Goal: Task Accomplishment & Management: Use online tool/utility

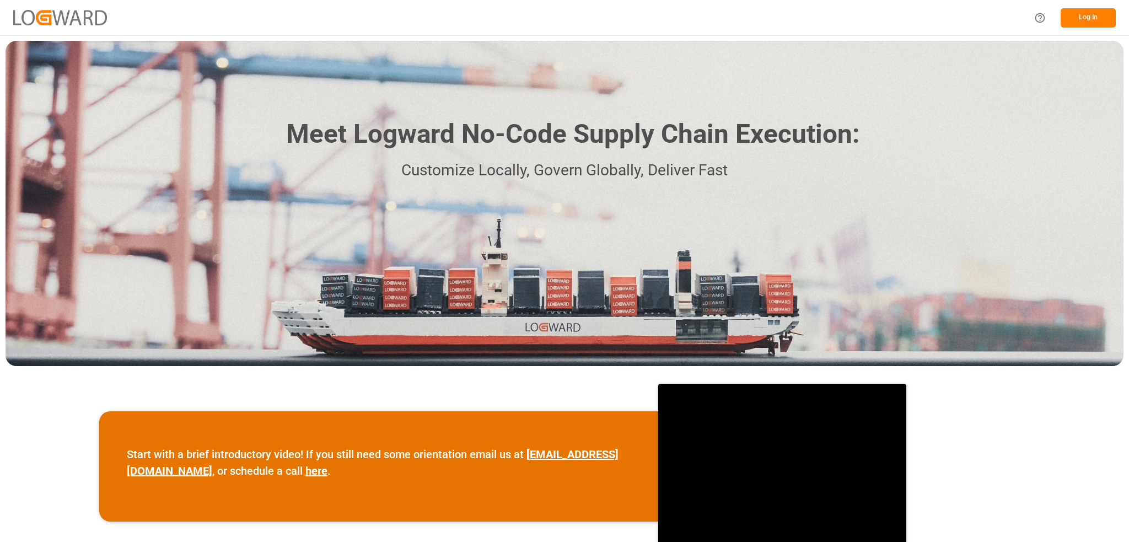
click at [1081, 14] on button "Log In" at bounding box center [1088, 17] width 55 height 19
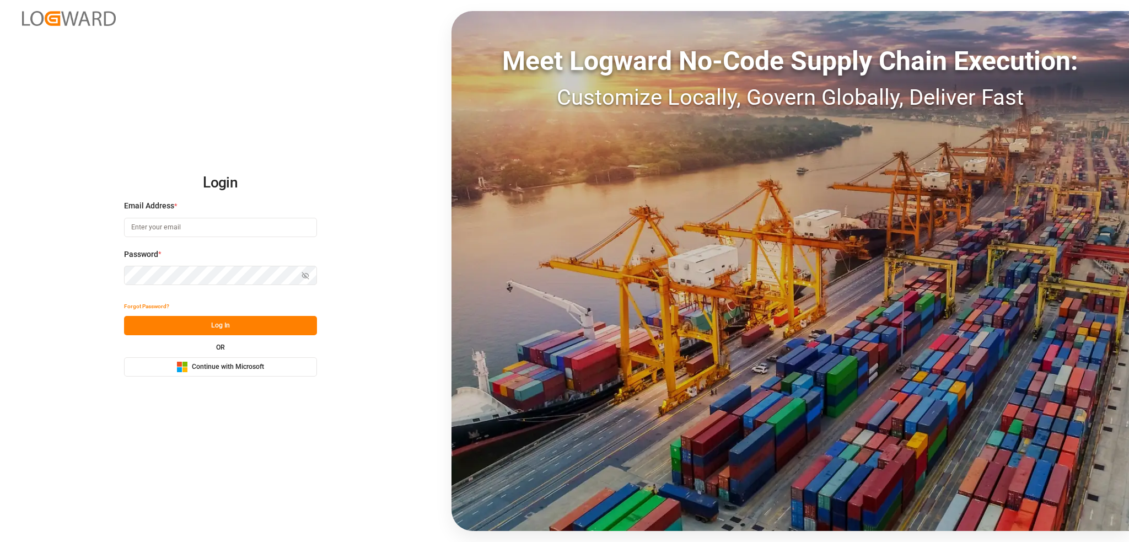
click at [190, 370] on div "Microsoft Logo Continue with Microsoft" at bounding box center [220, 367] width 88 height 12
click at [270, 356] on div "OR Microsoft Logo Continue with Microsoft" at bounding box center [220, 360] width 193 height 33
click at [272, 358] on button "Microsoft Logo Continue with Microsoft" at bounding box center [220, 366] width 193 height 19
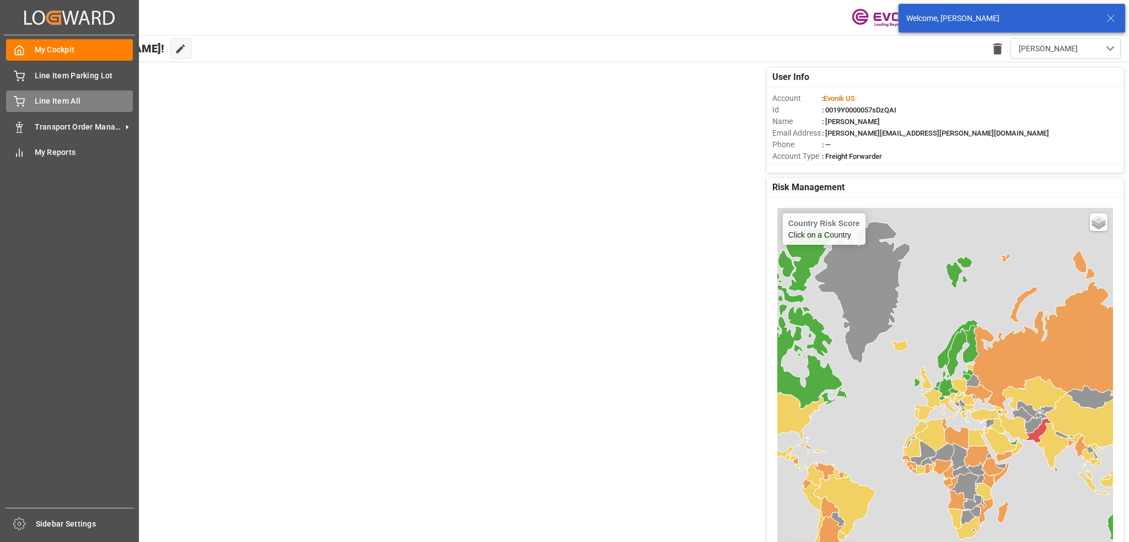
click at [41, 104] on span "Line Item All" at bounding box center [84, 101] width 99 height 12
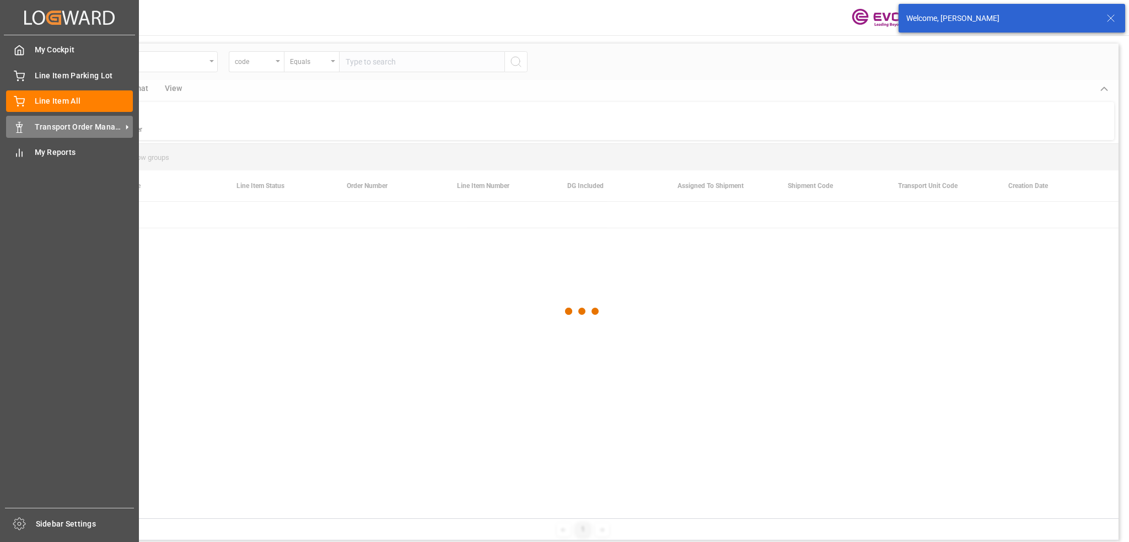
click at [40, 126] on span "Transport Order Management" at bounding box center [78, 127] width 87 height 12
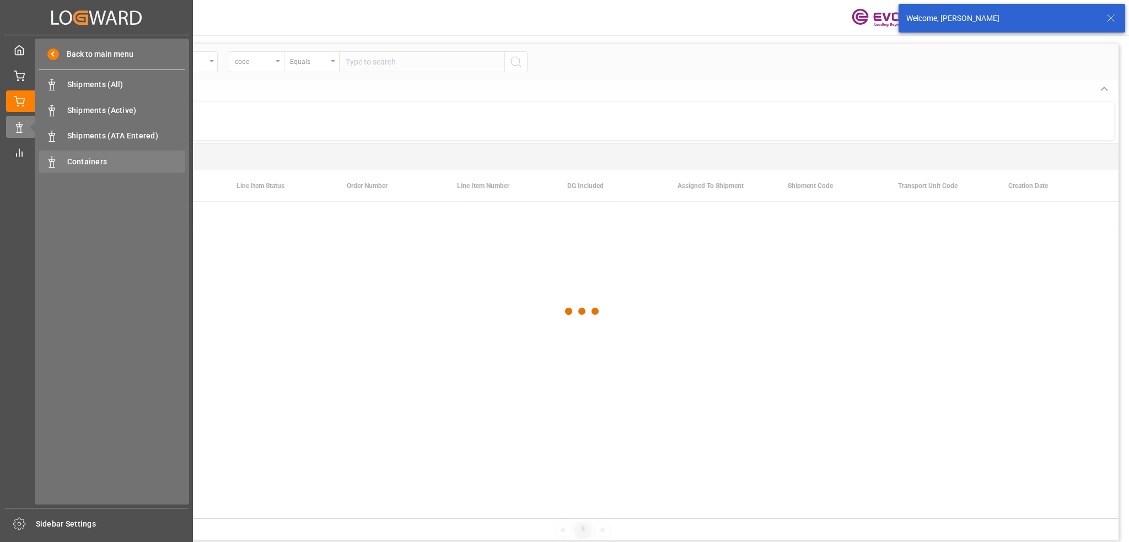
click at [84, 161] on span "Containers" at bounding box center [126, 162] width 119 height 12
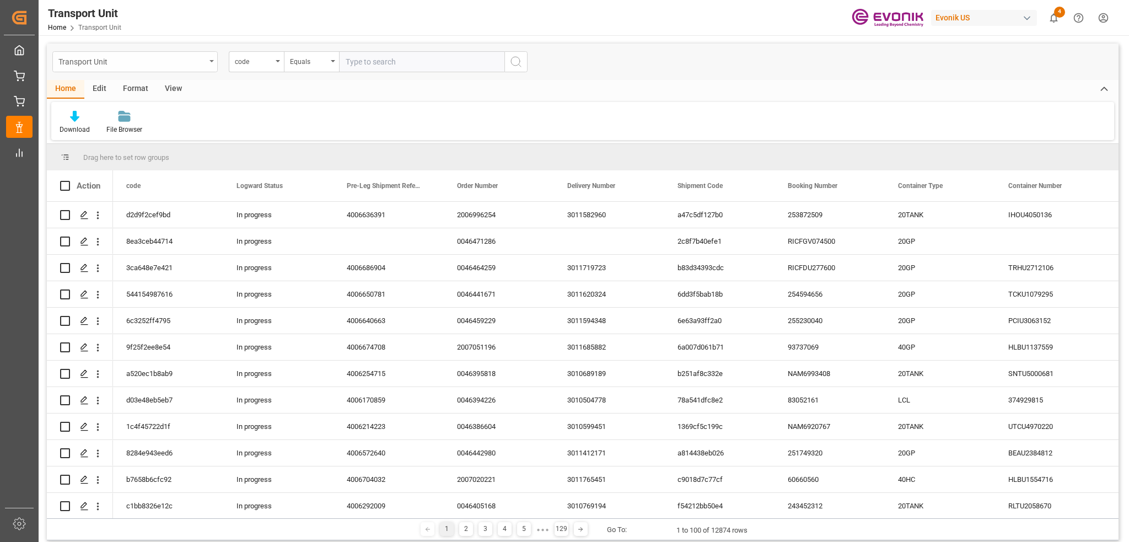
click at [175, 62] on div "Transport Unit" at bounding box center [131, 61] width 147 height 14
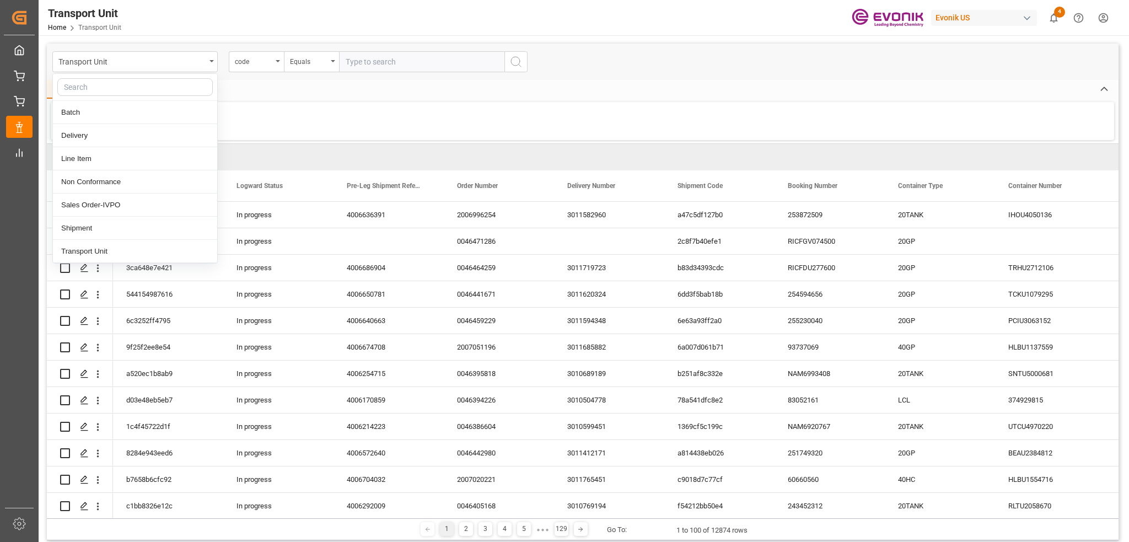
click at [268, 94] on div "Home Edit Format View" at bounding box center [583, 89] width 1072 height 19
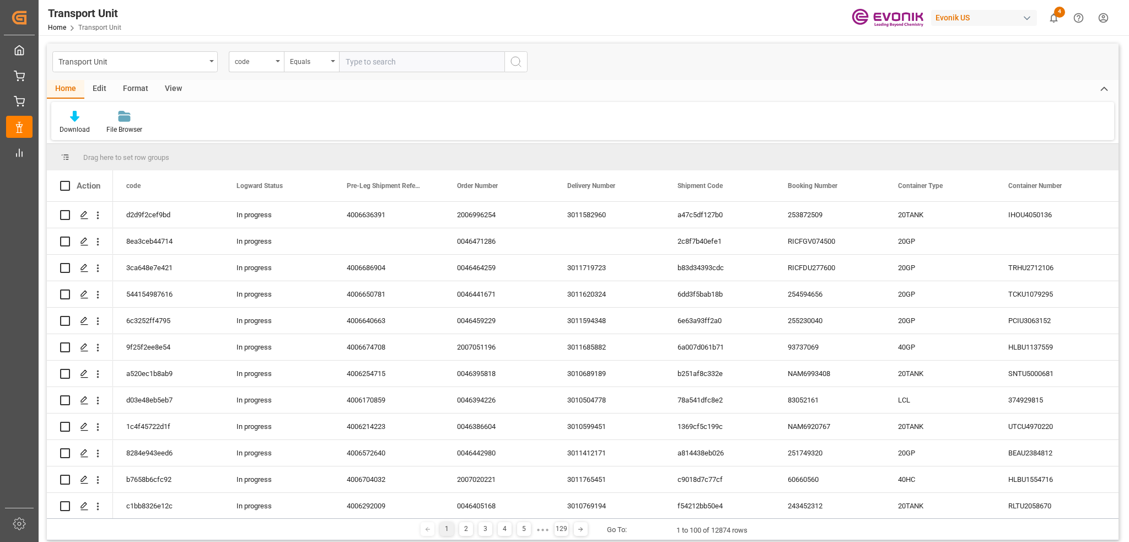
click at [108, 90] on div "Edit" at bounding box center [99, 89] width 30 height 19
click at [79, 112] on div "You don't have permission for this feature. Contact admin." at bounding box center [78, 122] width 54 height 24
click at [132, 88] on div "Format" at bounding box center [136, 89] width 42 height 19
click at [176, 86] on div "View" at bounding box center [174, 89] width 34 height 19
click at [76, 119] on div at bounding box center [70, 116] width 21 height 12
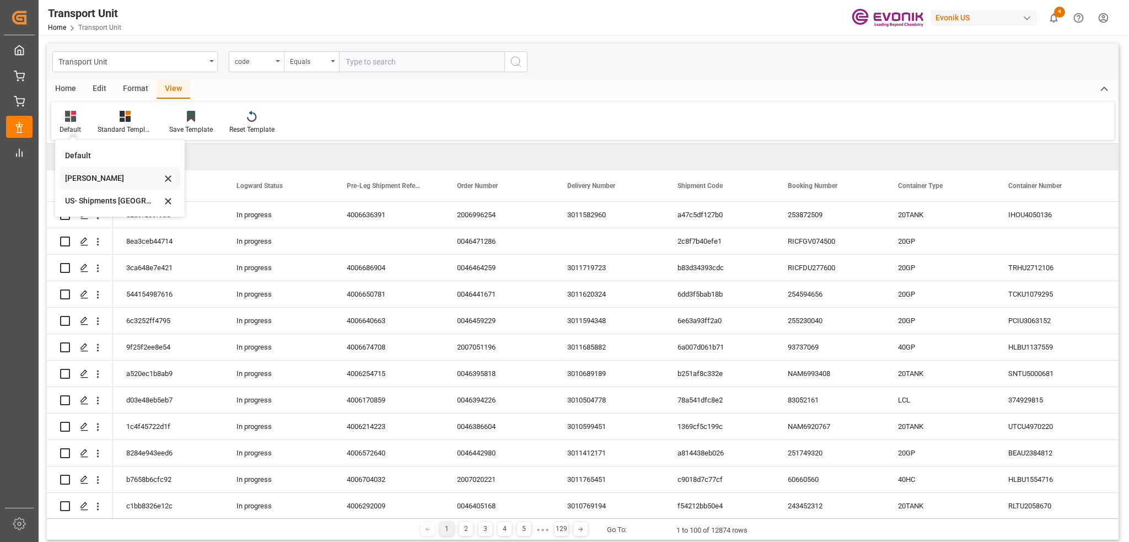
click at [94, 178] on div "Emely" at bounding box center [113, 179] width 96 height 12
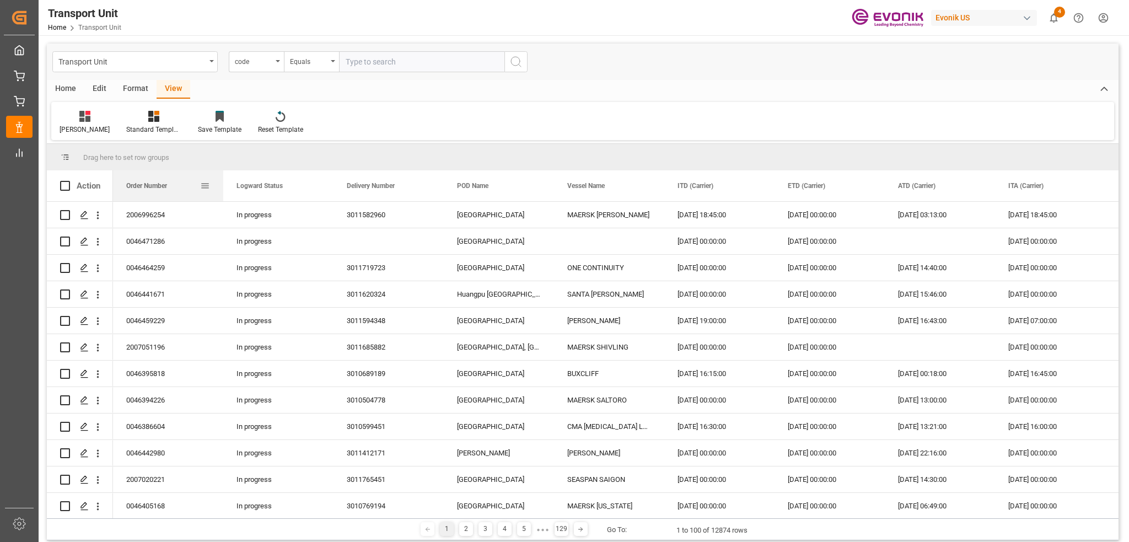
drag, startPoint x: 310, startPoint y: 187, endPoint x: 174, endPoint y: 172, distance: 137.0
click at [174, 172] on div "Order Number" at bounding box center [168, 185] width 84 height 31
click at [238, 54] on div "code" at bounding box center [253, 60] width 37 height 13
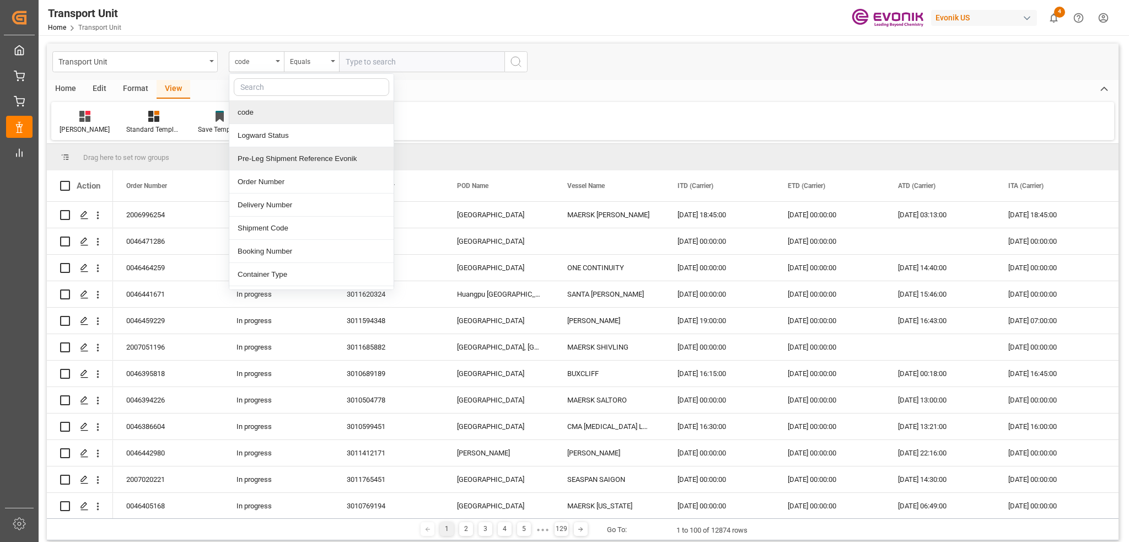
click at [575, 92] on div "Home Edit Format View" at bounding box center [583, 89] width 1072 height 19
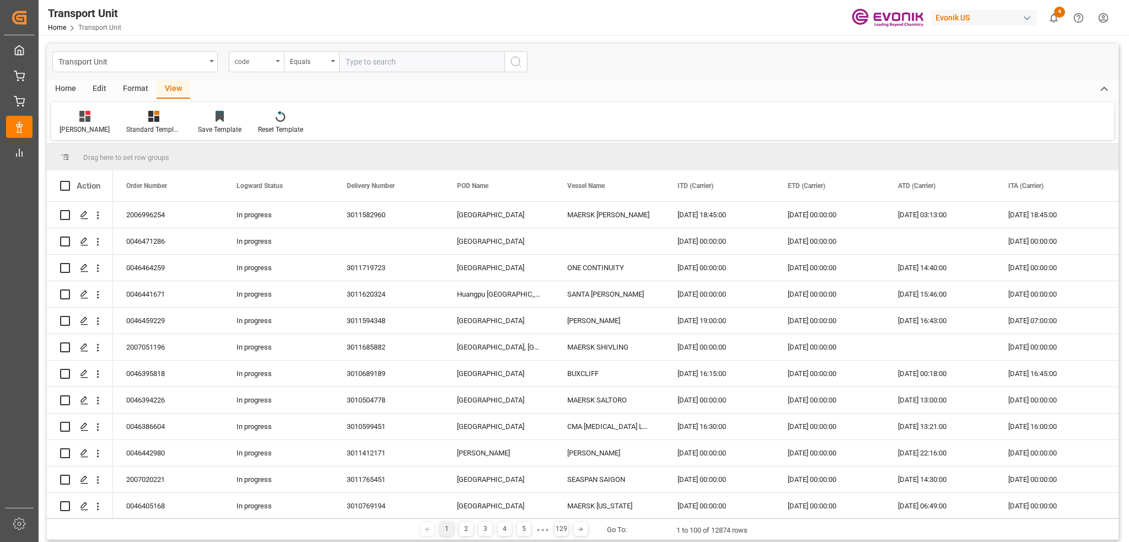
click at [272, 63] on div "code" at bounding box center [256, 61] width 55 height 21
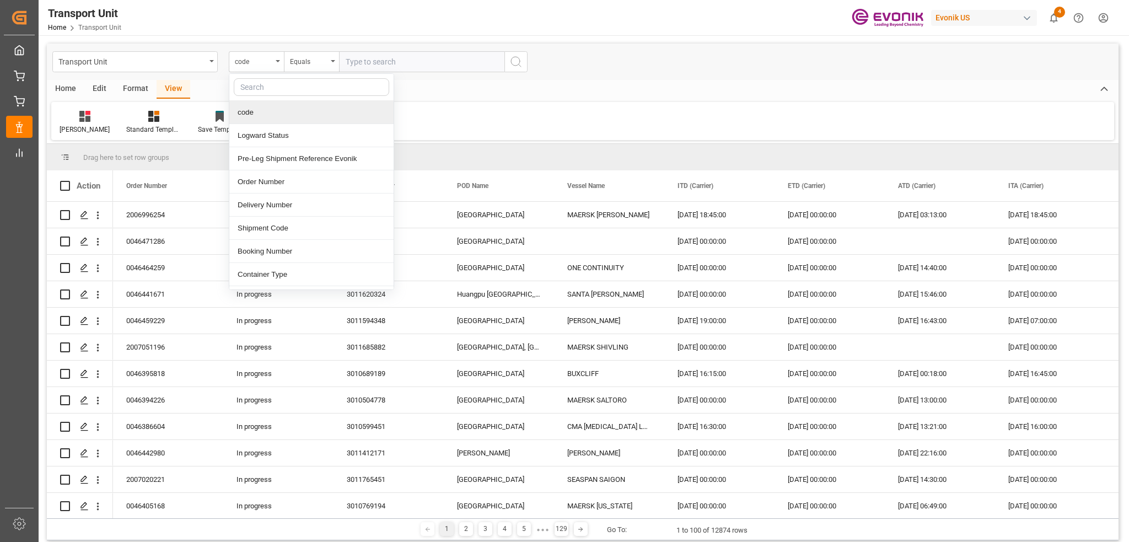
click at [291, 92] on input "text" at bounding box center [311, 87] width 155 height 18
type input "pod"
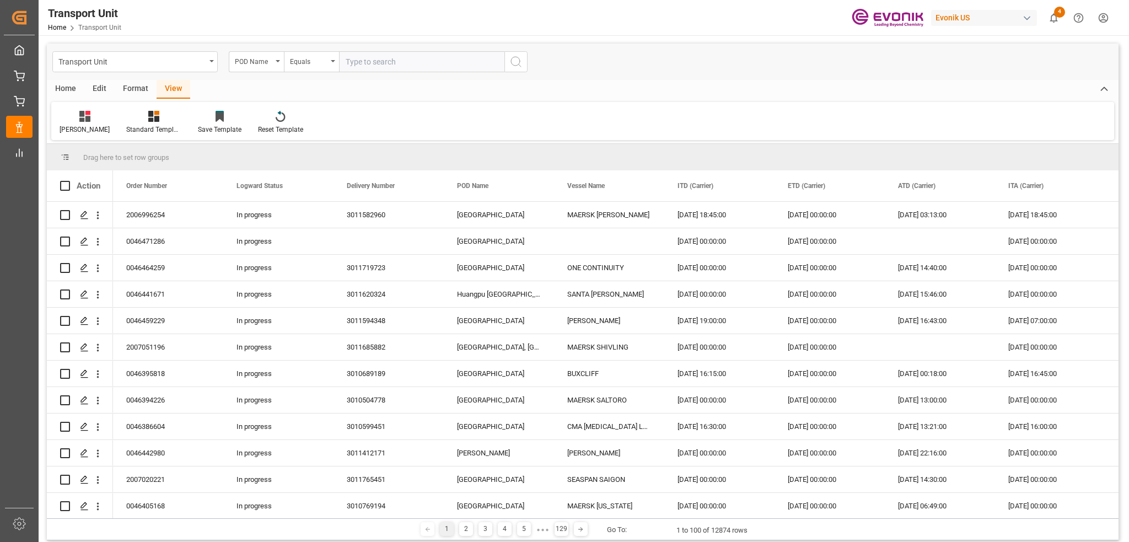
click at [466, 55] on input "text" at bounding box center [421, 61] width 165 height 21
type input "Antwerp"
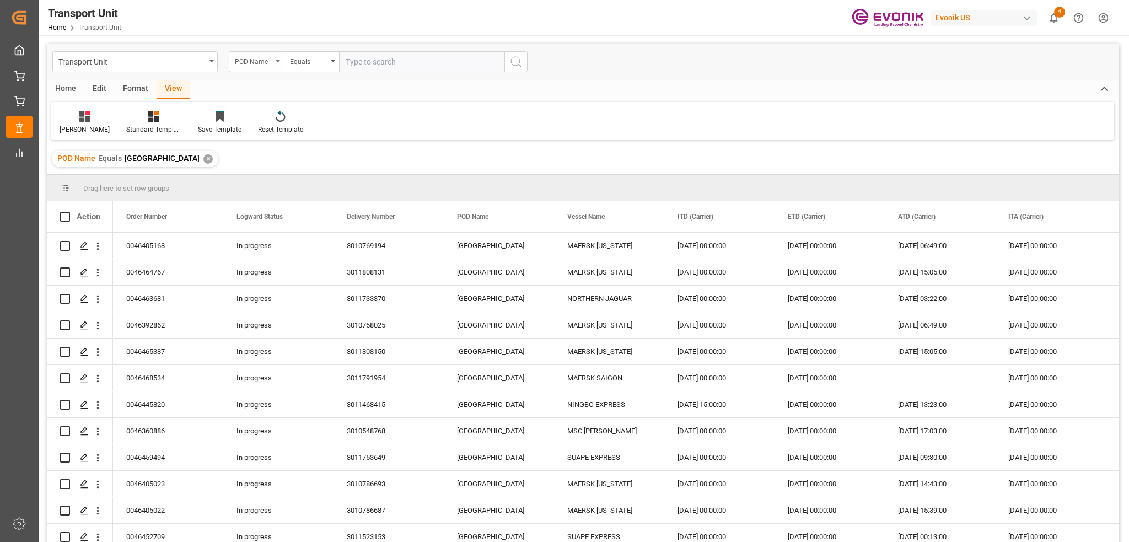
click at [271, 60] on div "POD Name" at bounding box center [253, 60] width 37 height 13
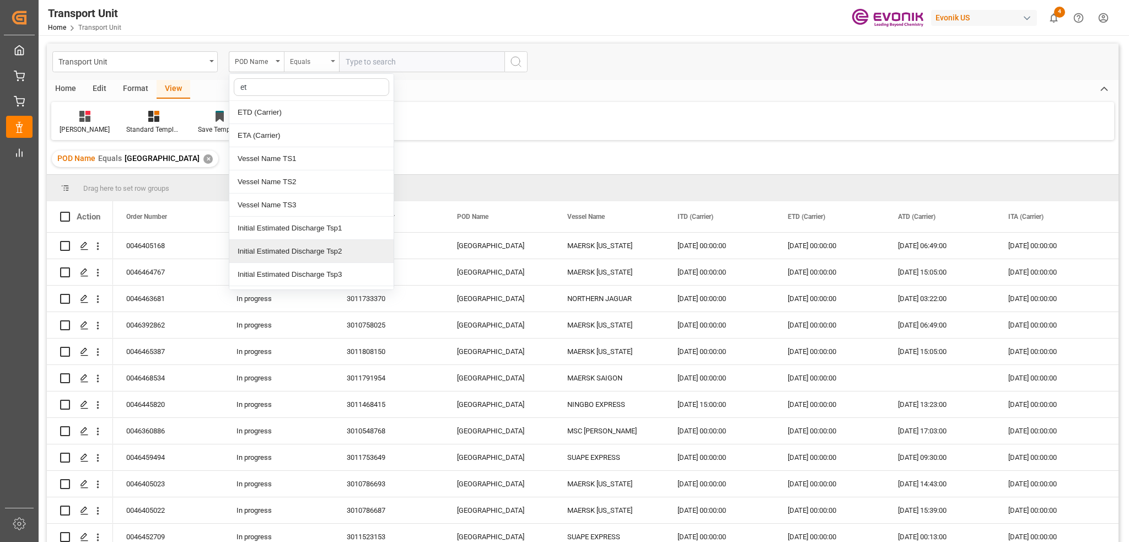
type input "etd"
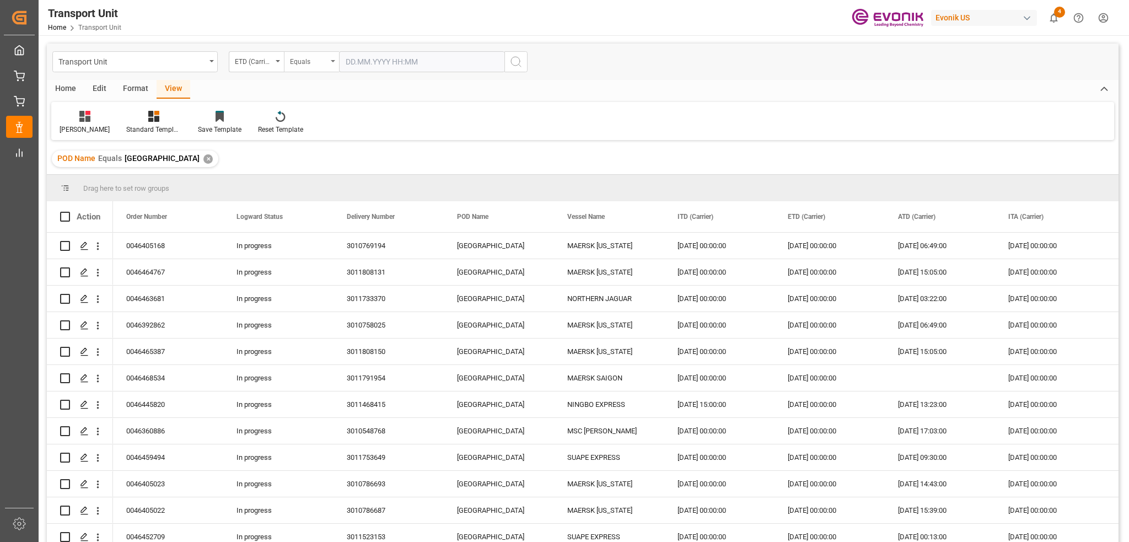
click at [321, 57] on div "Equals" at bounding box center [308, 60] width 37 height 13
click at [335, 182] on div "Greater than" at bounding box center [366, 181] width 164 height 23
click at [369, 62] on input "text" at bounding box center [421, 61] width 165 height 21
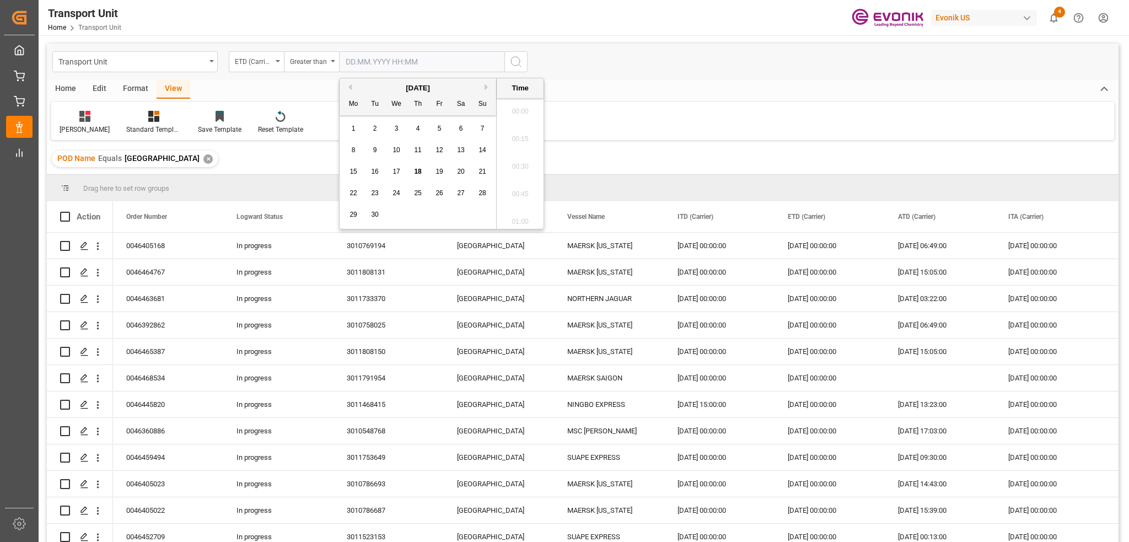
scroll to position [1409, 0]
type input "01.01.2025"
click at [514, 68] on button "search button" at bounding box center [515, 61] width 23 height 21
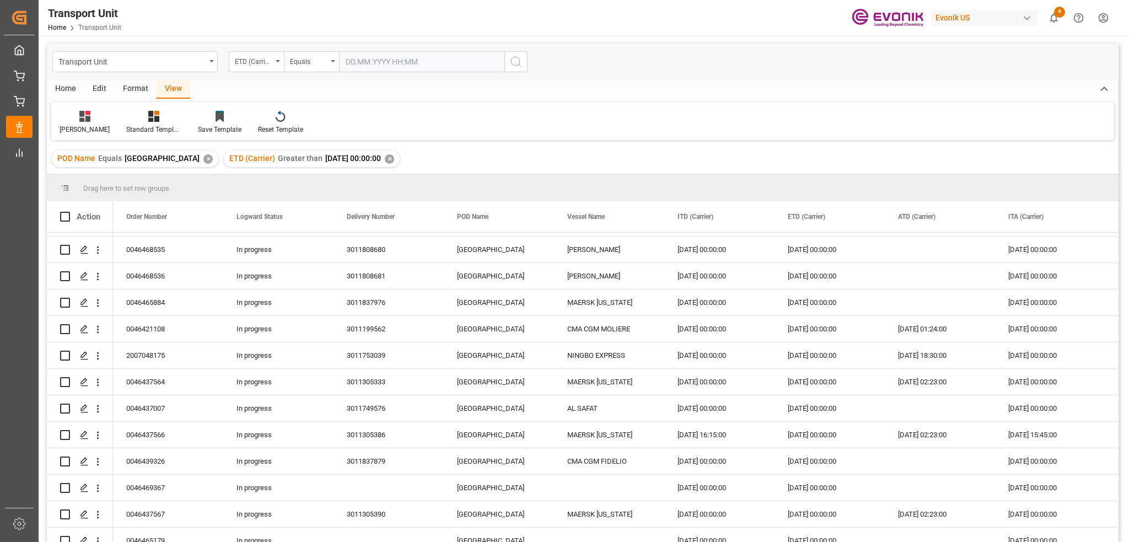
scroll to position [1895, 0]
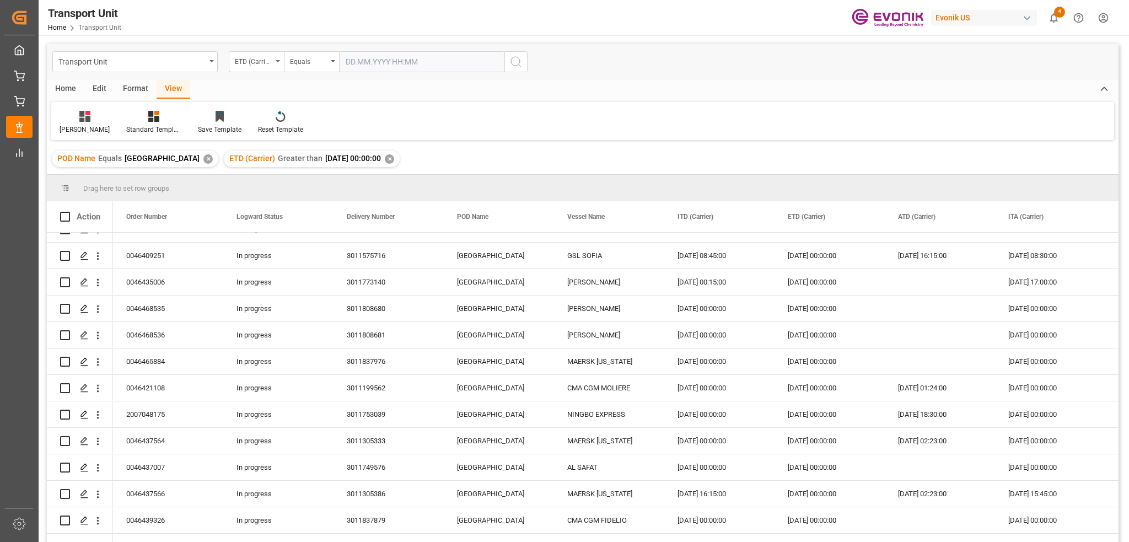
click at [67, 90] on div "Home" at bounding box center [65, 89] width 37 height 19
click at [75, 127] on div "Download" at bounding box center [75, 130] width 30 height 10
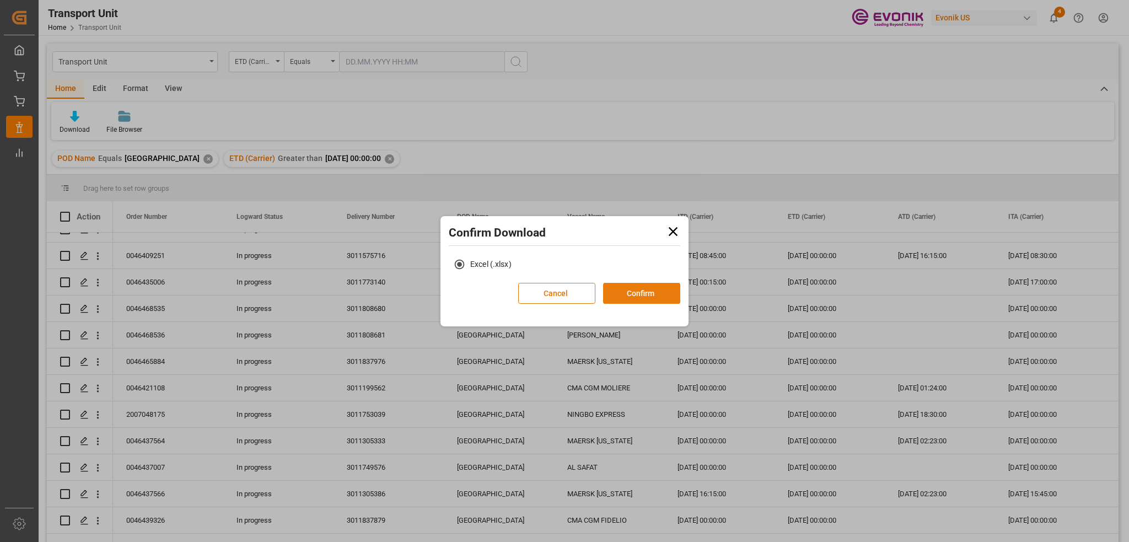
click at [630, 284] on button "Confirm" at bounding box center [641, 293] width 77 height 21
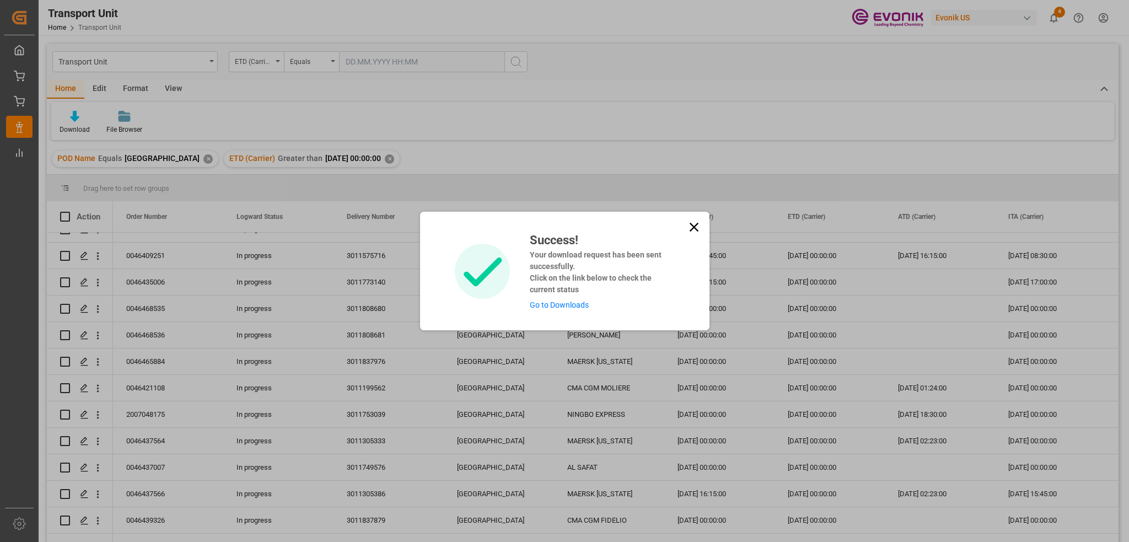
click at [543, 306] on link "Go to Downloads" at bounding box center [559, 304] width 59 height 9
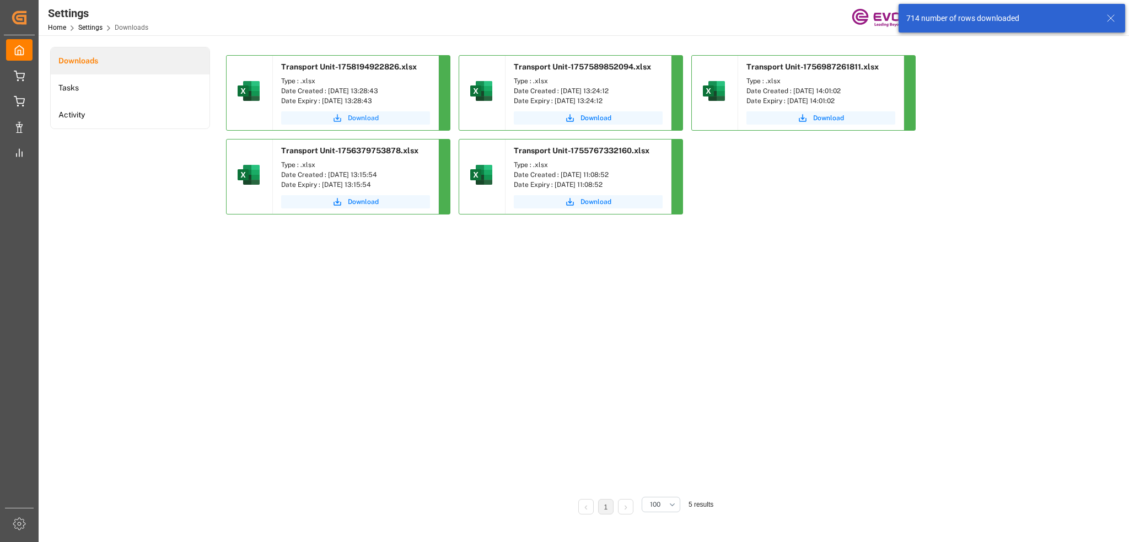
click at [346, 112] on button "Download" at bounding box center [355, 117] width 149 height 13
